Goal: Task Accomplishment & Management: Use online tool/utility

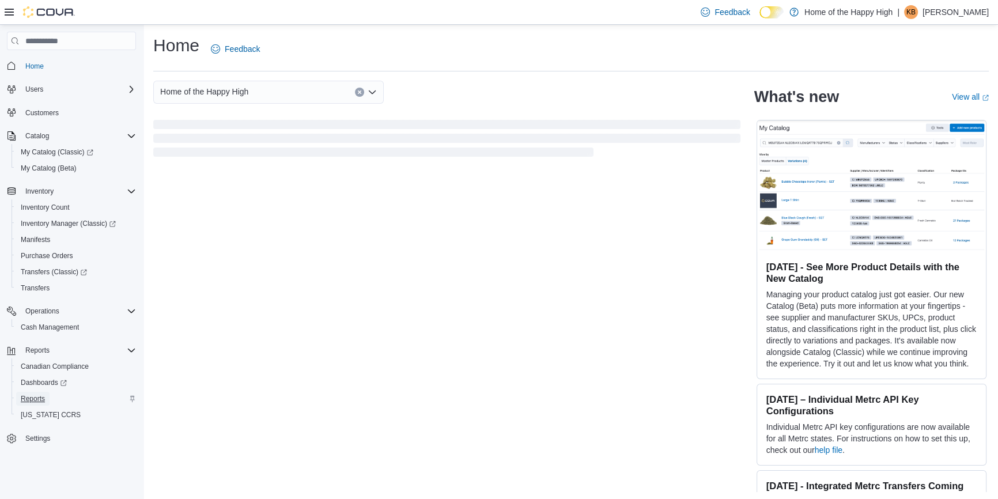
click at [42, 395] on span "Reports" at bounding box center [33, 398] width 24 height 9
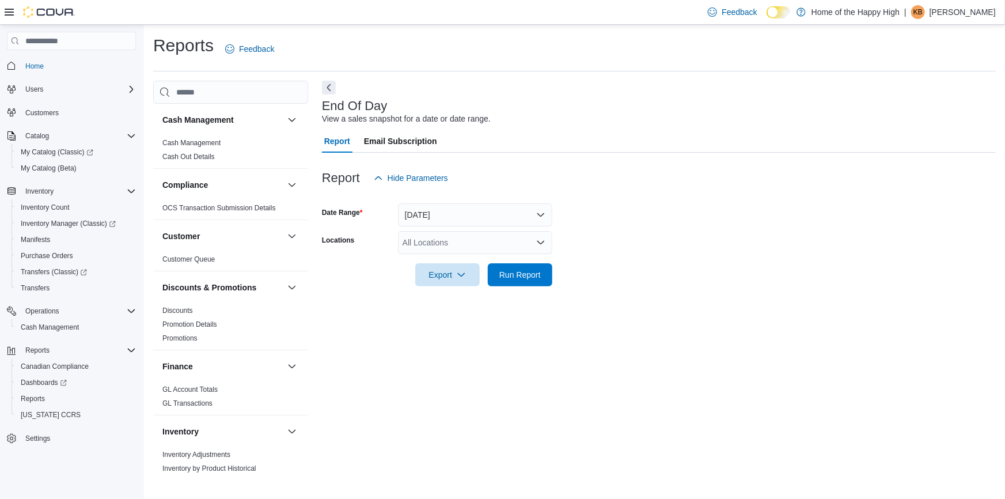
click at [455, 251] on div "All Locations" at bounding box center [475, 242] width 154 height 23
type input "**********"
click at [503, 255] on button "Saskatoon - Stonebridge - Fire & Flower" at bounding box center [475, 262] width 154 height 17
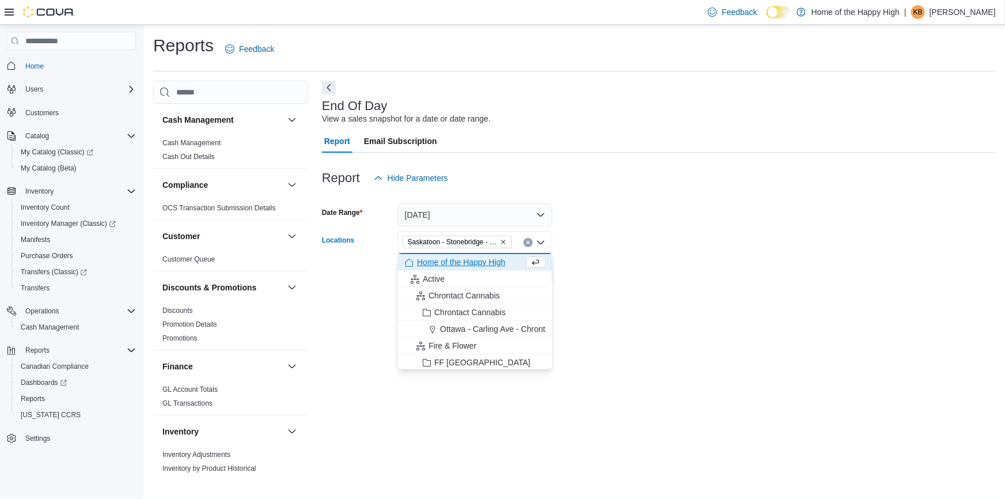
click at [633, 234] on form "Date Range [DATE] Locations [GEOGRAPHIC_DATA] - [GEOGRAPHIC_DATA] - Fire & Flow…" at bounding box center [659, 238] width 674 height 97
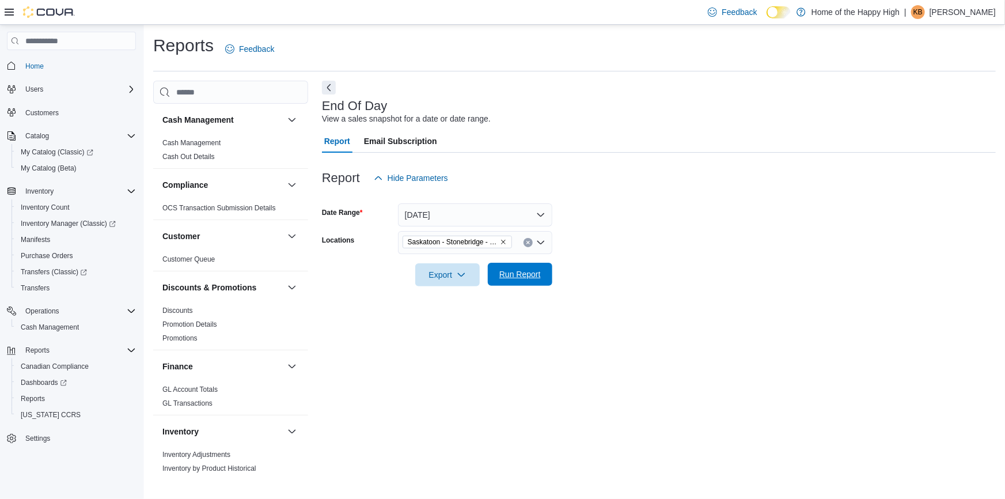
click at [533, 274] on span "Run Report" at bounding box center [519, 274] width 41 height 12
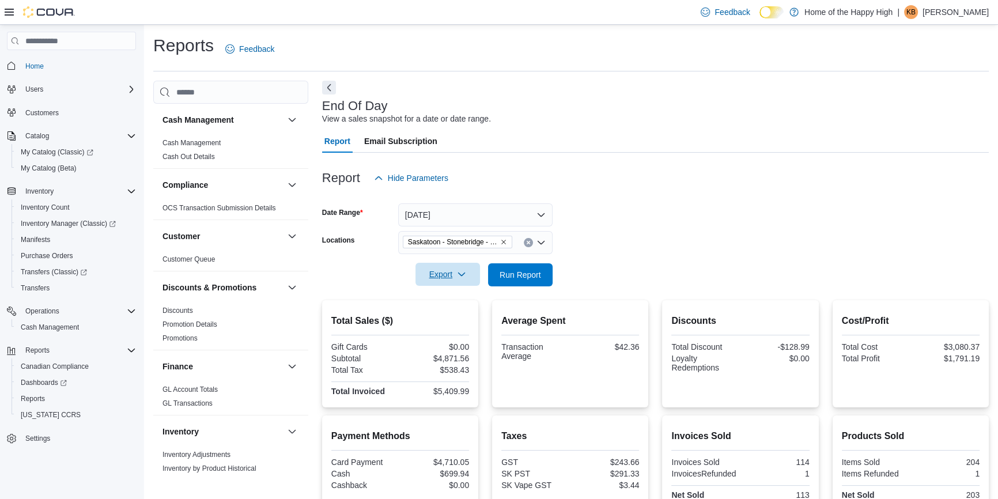
click at [440, 264] on span "Export" at bounding box center [447, 274] width 51 height 23
click at [436, 317] on span "Export to Pdf" at bounding box center [449, 320] width 52 height 9
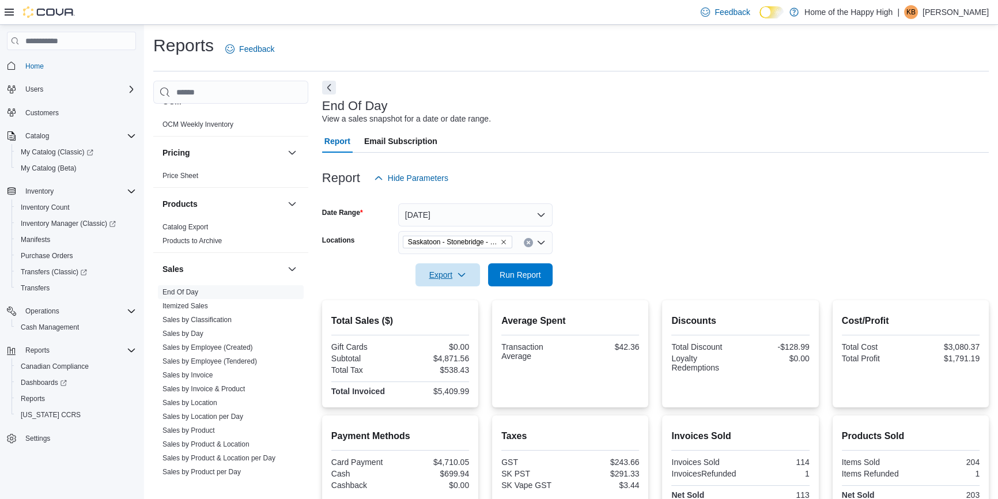
scroll to position [628, 0]
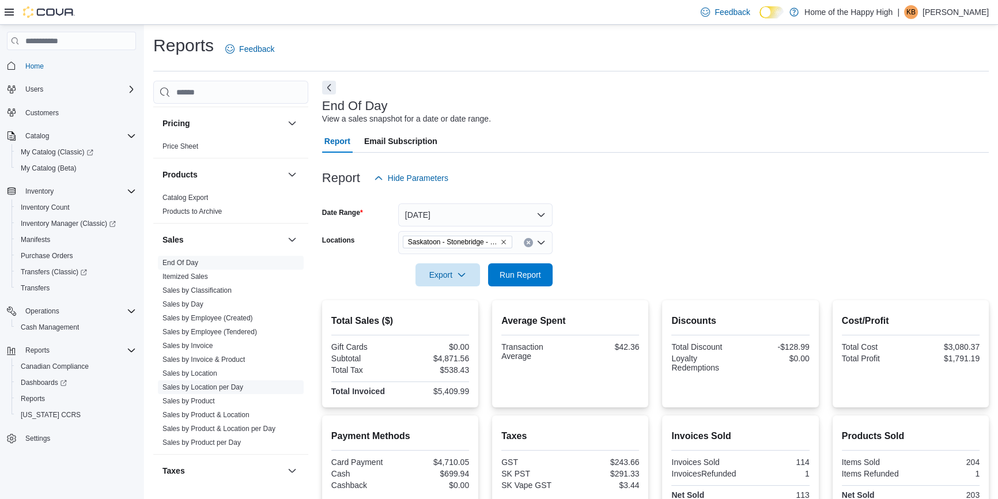
click at [233, 386] on link "Sales by Location per Day" at bounding box center [202, 387] width 81 height 8
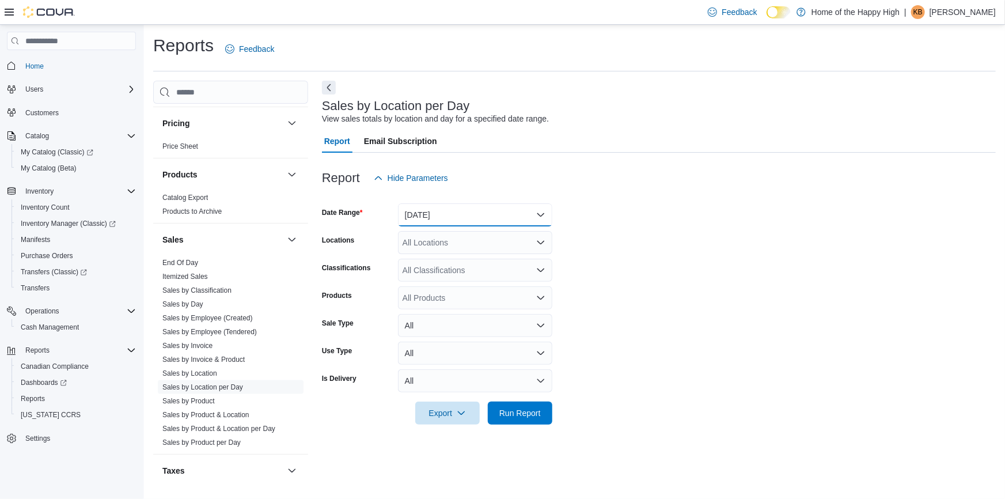
click at [439, 211] on button "[DATE]" at bounding box center [475, 214] width 154 height 23
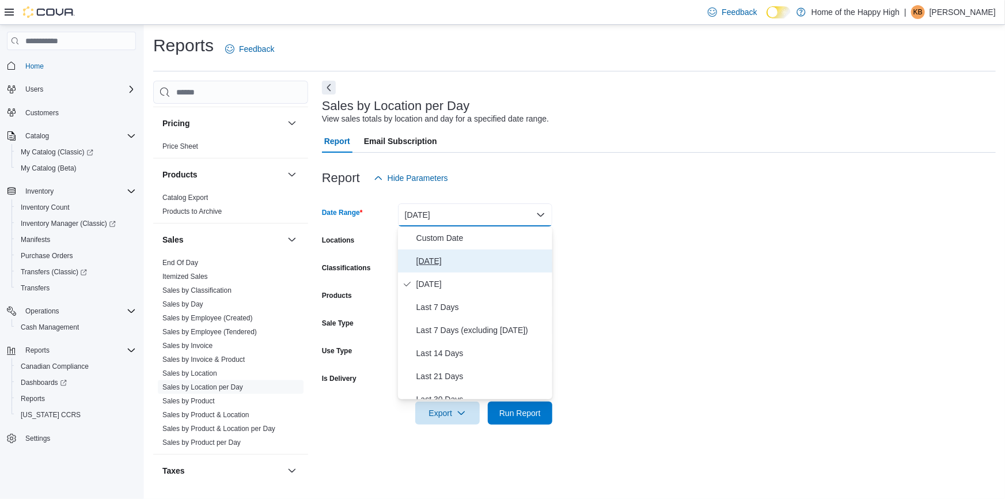
click at [432, 268] on button "[DATE]" at bounding box center [475, 260] width 154 height 23
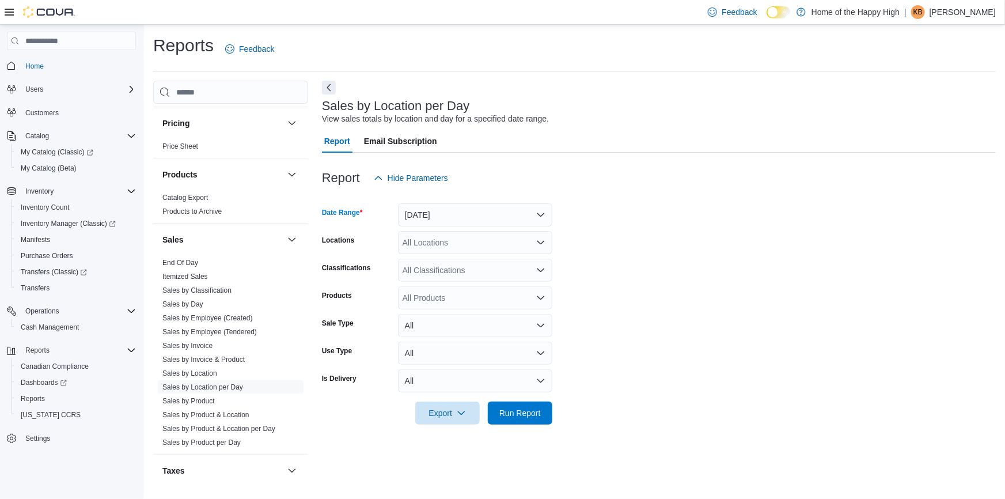
click at [430, 241] on div "All Locations" at bounding box center [475, 242] width 154 height 23
type input "*********"
click at [537, 256] on span "Saskatoon - Stonebridge - Fire & Flower" at bounding box center [518, 262] width 144 height 12
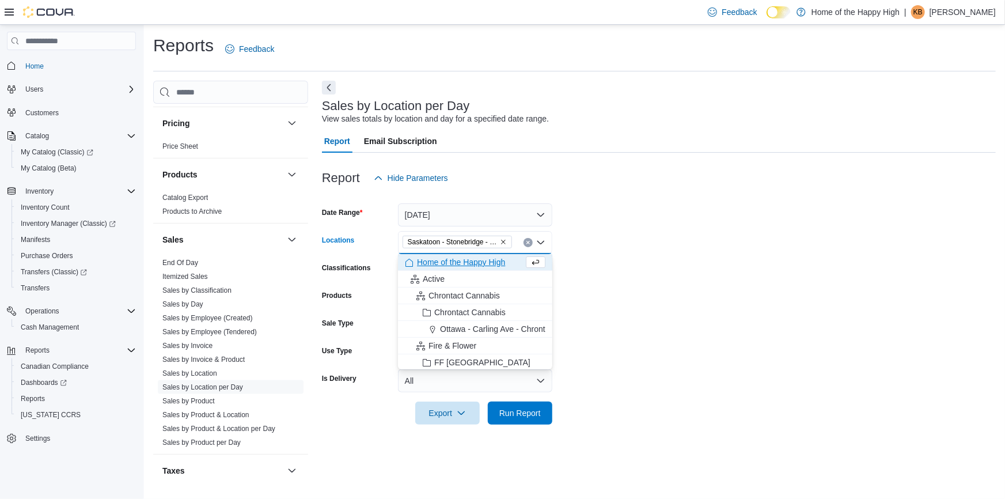
click at [671, 236] on form "Date Range [DATE] Locations [GEOGRAPHIC_DATA] - [GEOGRAPHIC_DATA] - Fire & Flow…" at bounding box center [659, 307] width 674 height 235
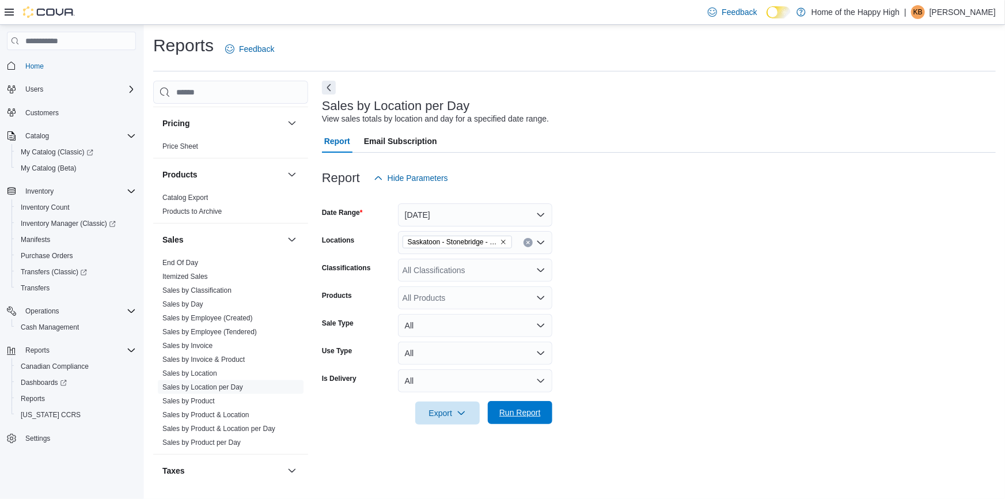
click at [539, 421] on span "Run Report" at bounding box center [520, 412] width 51 height 23
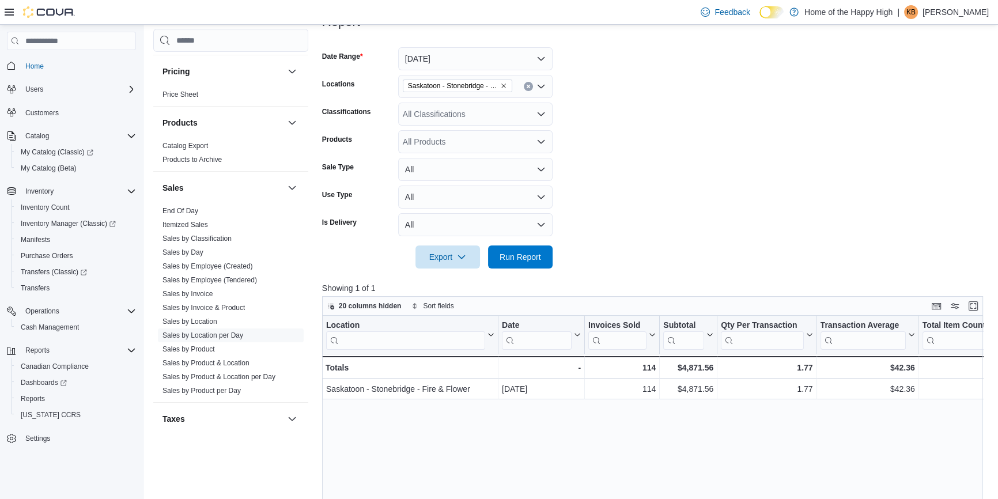
scroll to position [157, 0]
click at [504, 115] on div "All Classifications" at bounding box center [475, 113] width 154 height 23
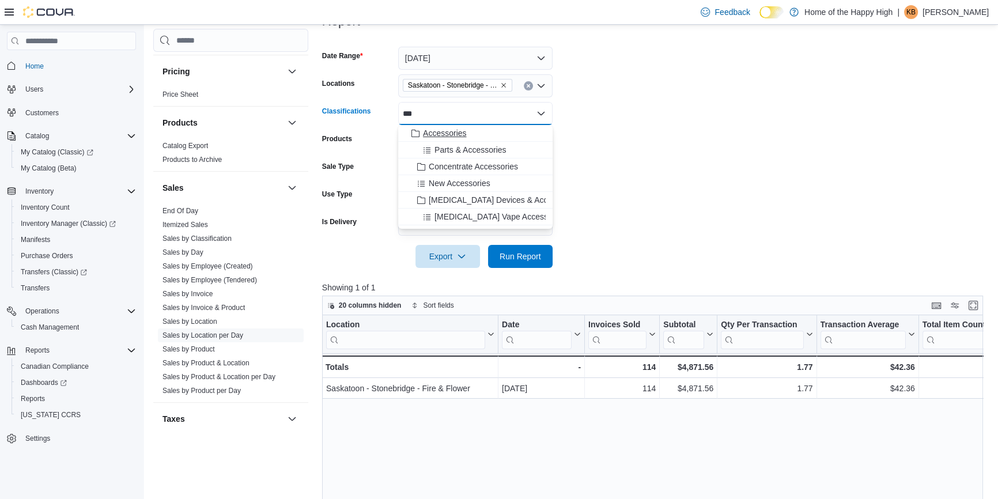
type input "***"
click at [524, 137] on div "Accessories" at bounding box center [475, 133] width 141 height 12
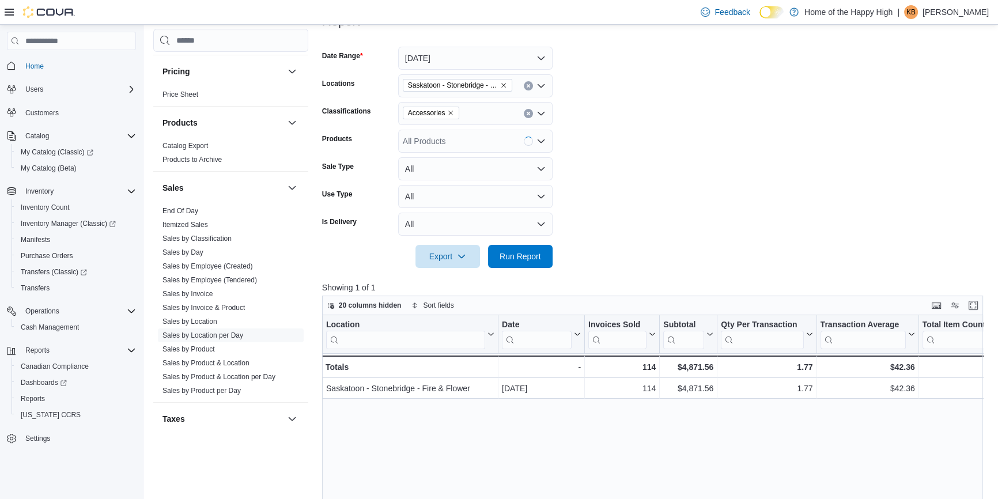
click at [615, 138] on form "Date Range [DATE] Locations [GEOGRAPHIC_DATA] - [GEOGRAPHIC_DATA] - Fire & Flow…" at bounding box center [656, 150] width 668 height 235
click at [519, 259] on span "Run Report" at bounding box center [519, 256] width 41 height 12
